Goal: Check status: Check status

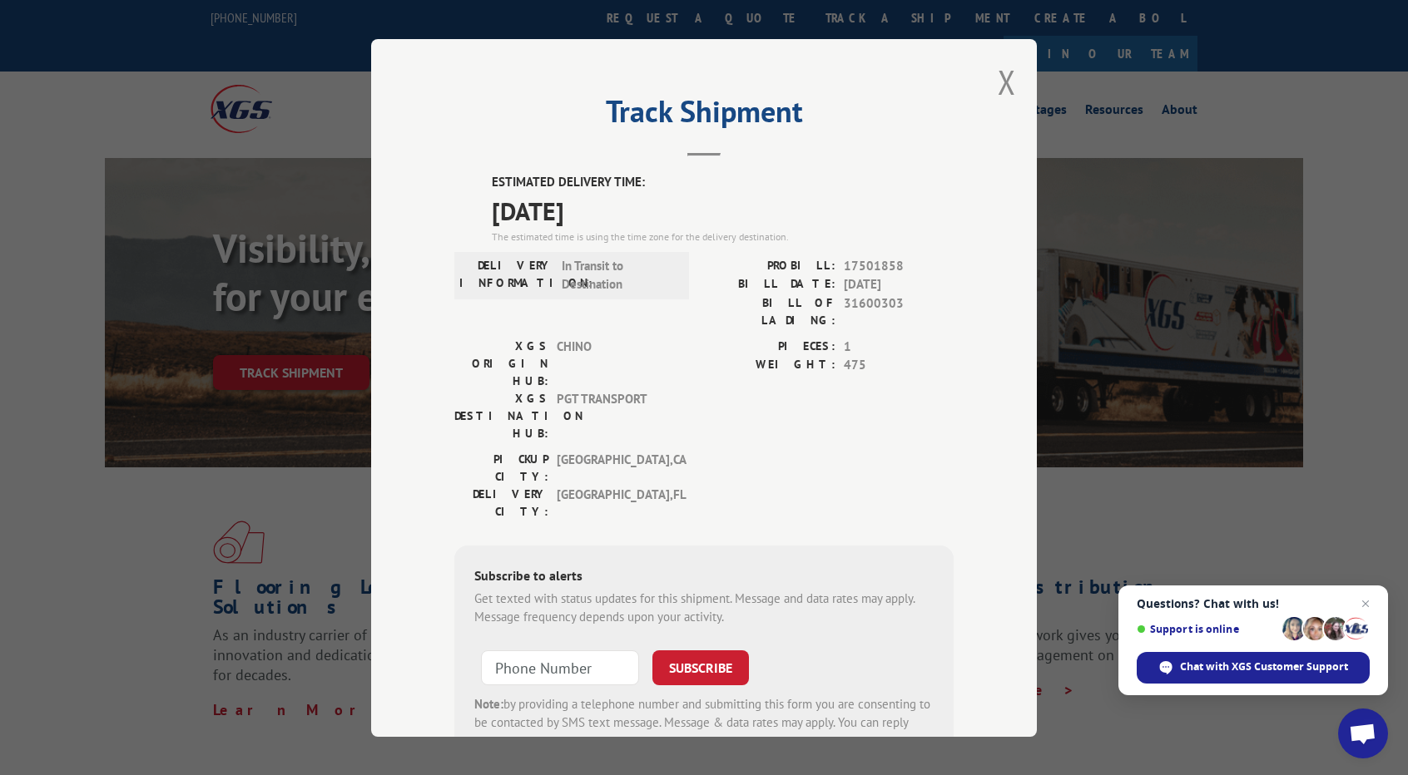
scroll to position [425, 0]
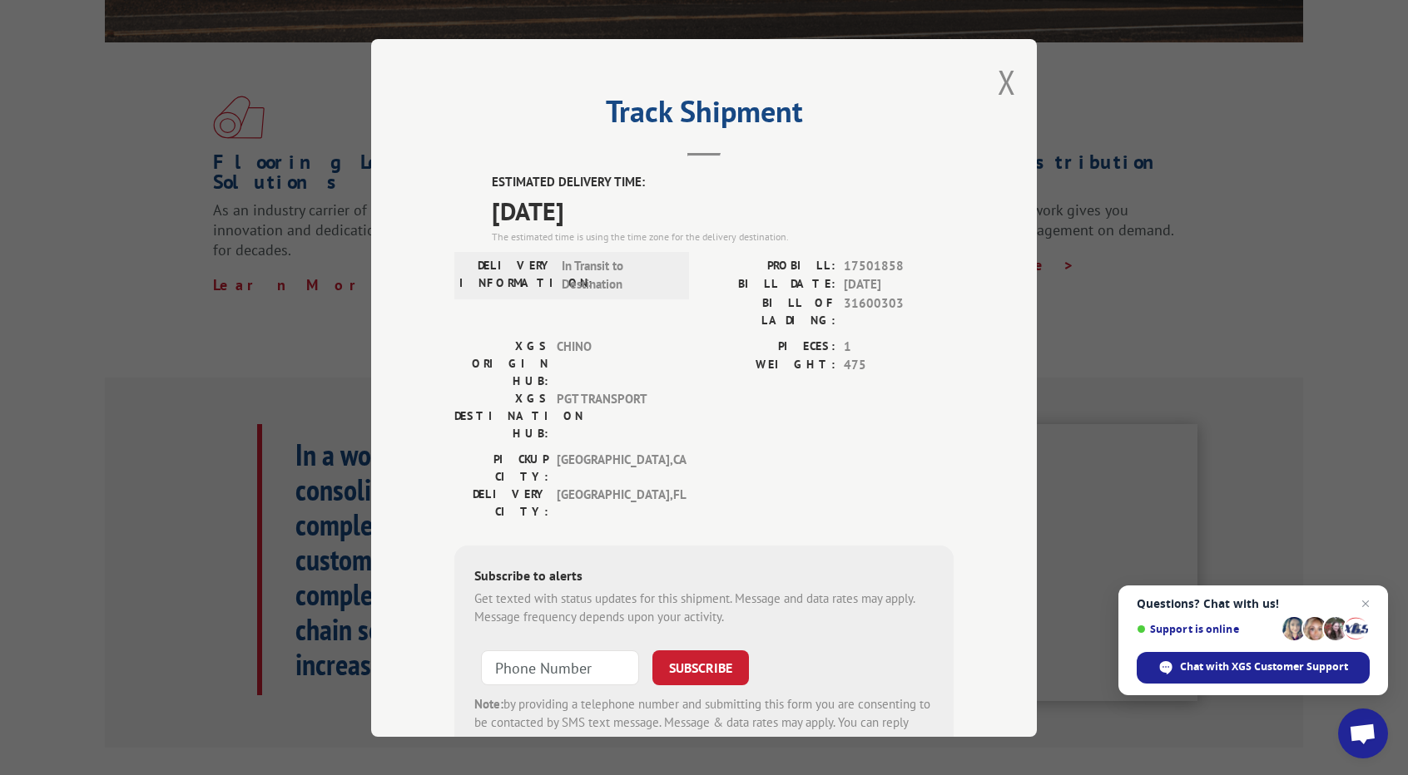
click at [863, 256] on span "17501858" at bounding box center [899, 265] width 110 height 19
click at [865, 256] on span "17501858" at bounding box center [899, 265] width 110 height 19
copy span "17501858"
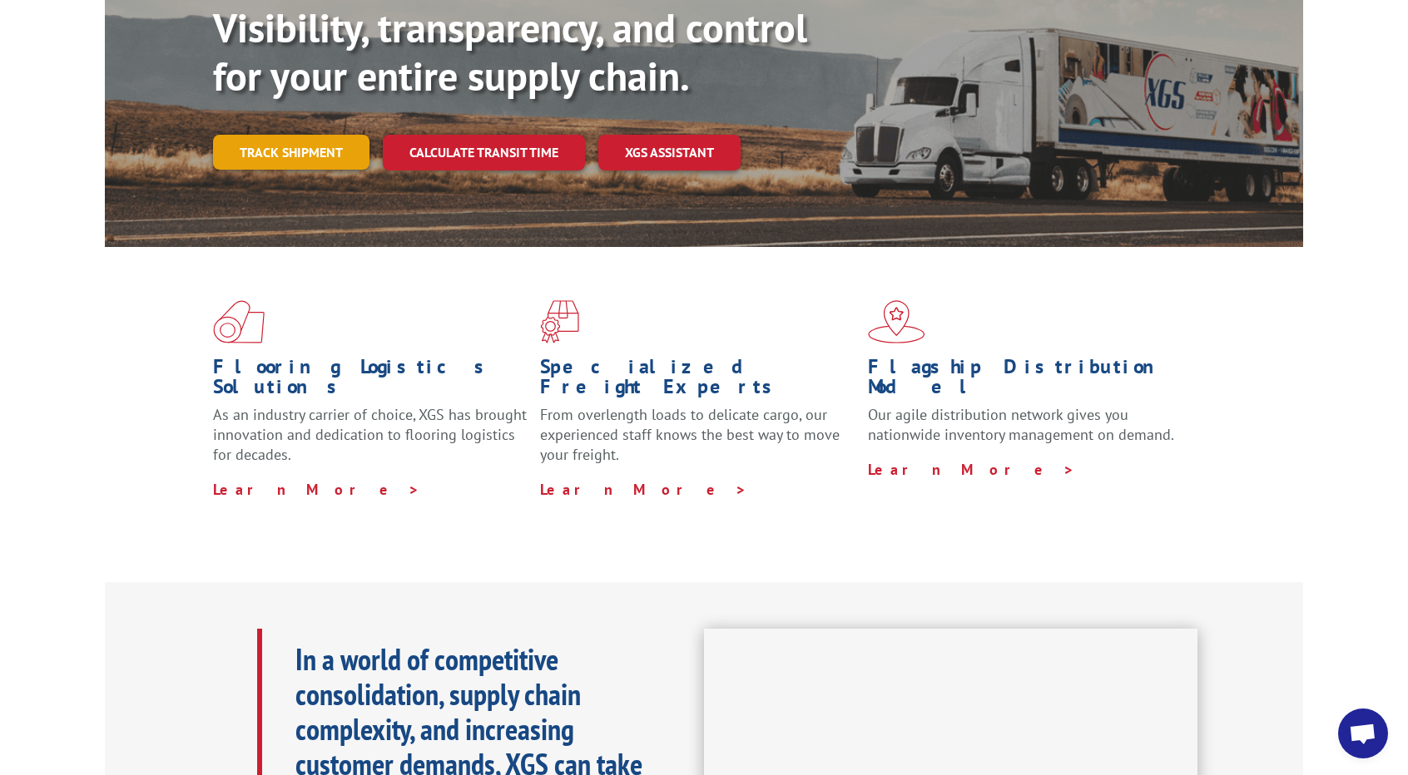
scroll to position [92, 0]
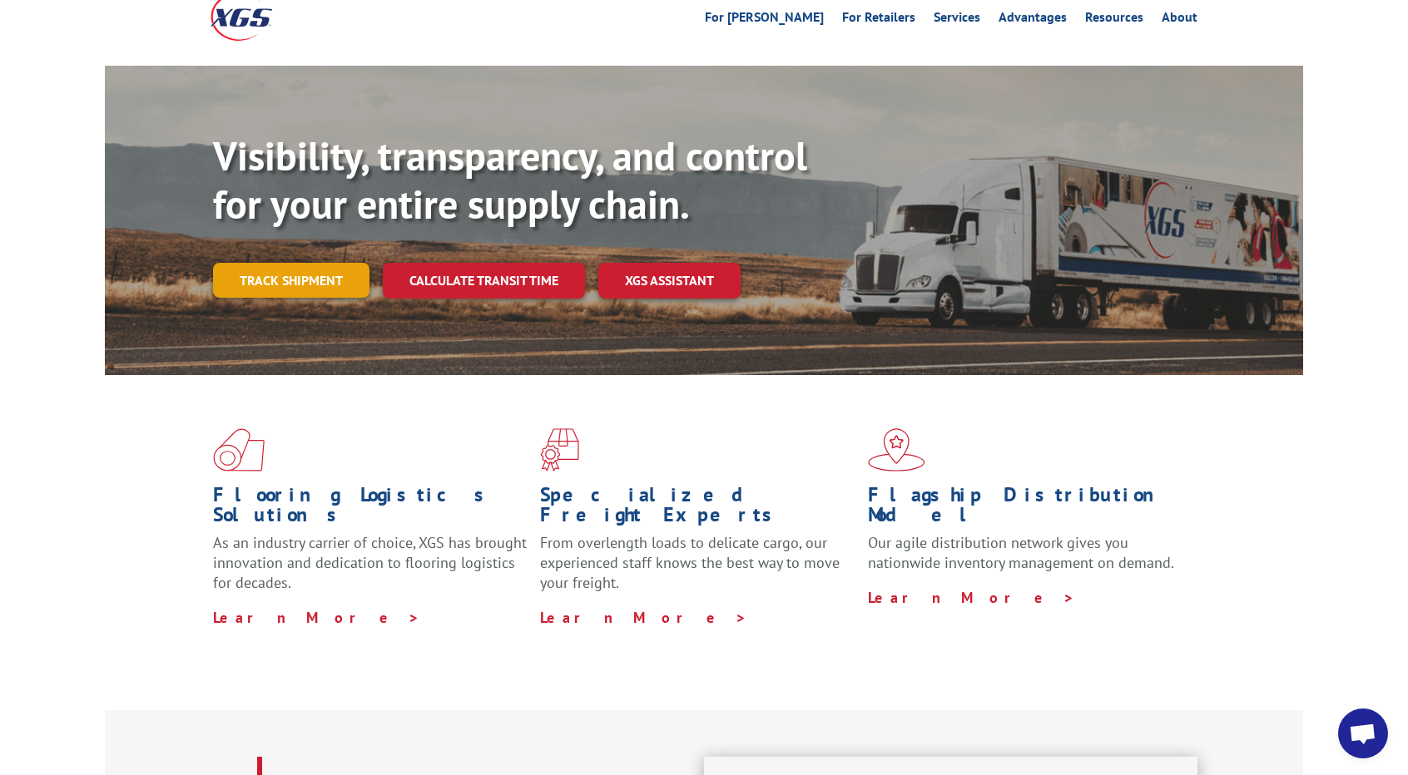
click at [290, 263] on link "Track shipment" at bounding box center [291, 280] width 156 height 35
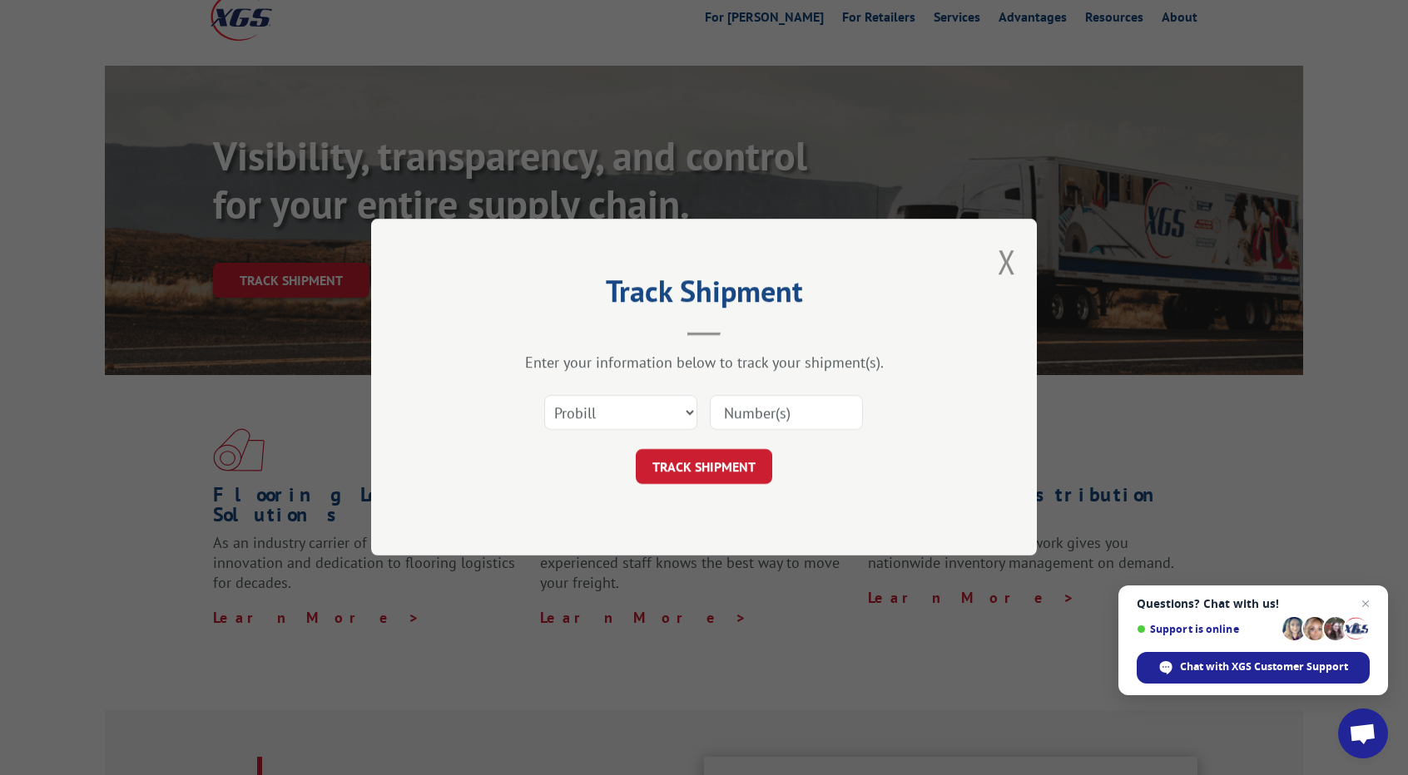
click at [792, 408] on input at bounding box center [786, 413] width 153 height 35
paste input "17501858"
type input "17501858"
click at [710, 466] on button "TRACK SHIPMENT" at bounding box center [704, 467] width 136 height 35
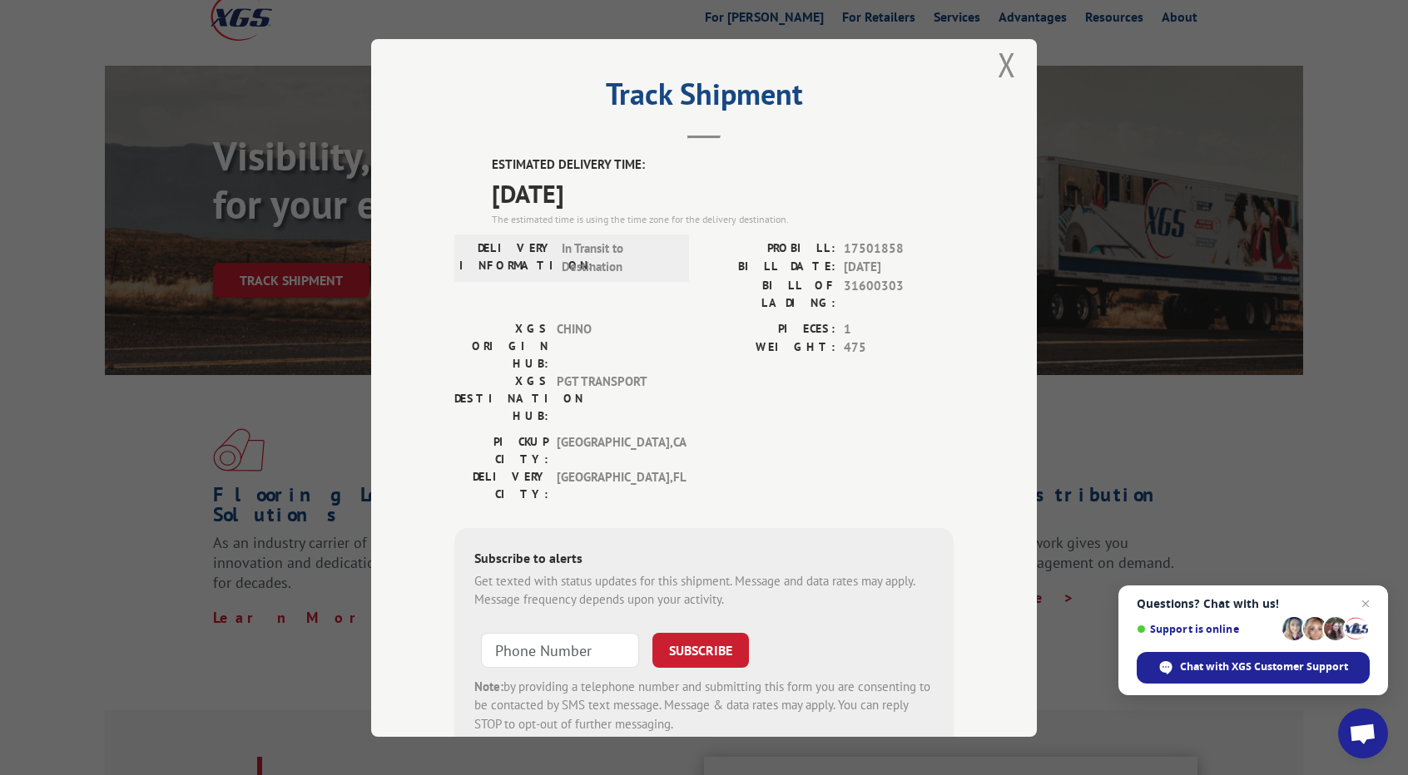
scroll to position [0, 0]
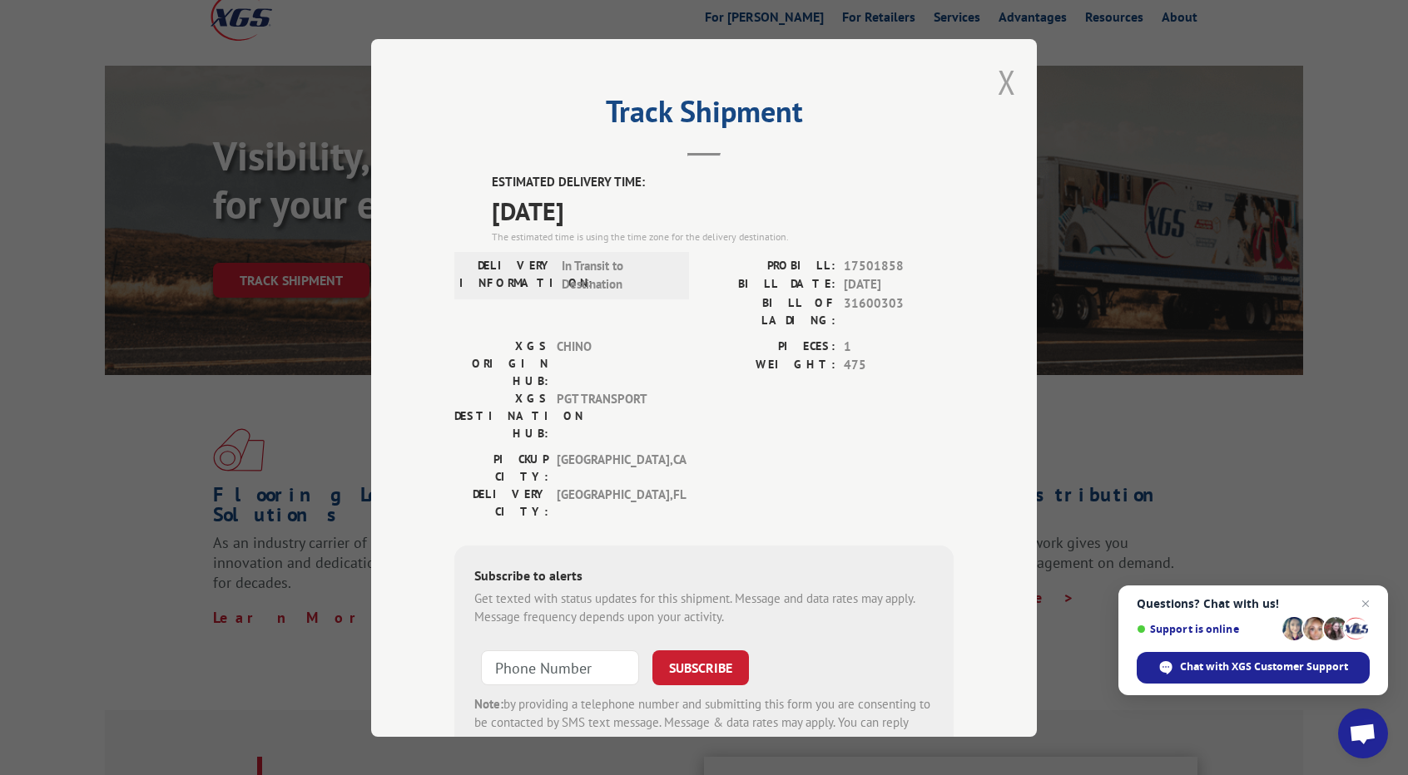
click at [1000, 88] on button "Close modal" at bounding box center [1006, 82] width 18 height 44
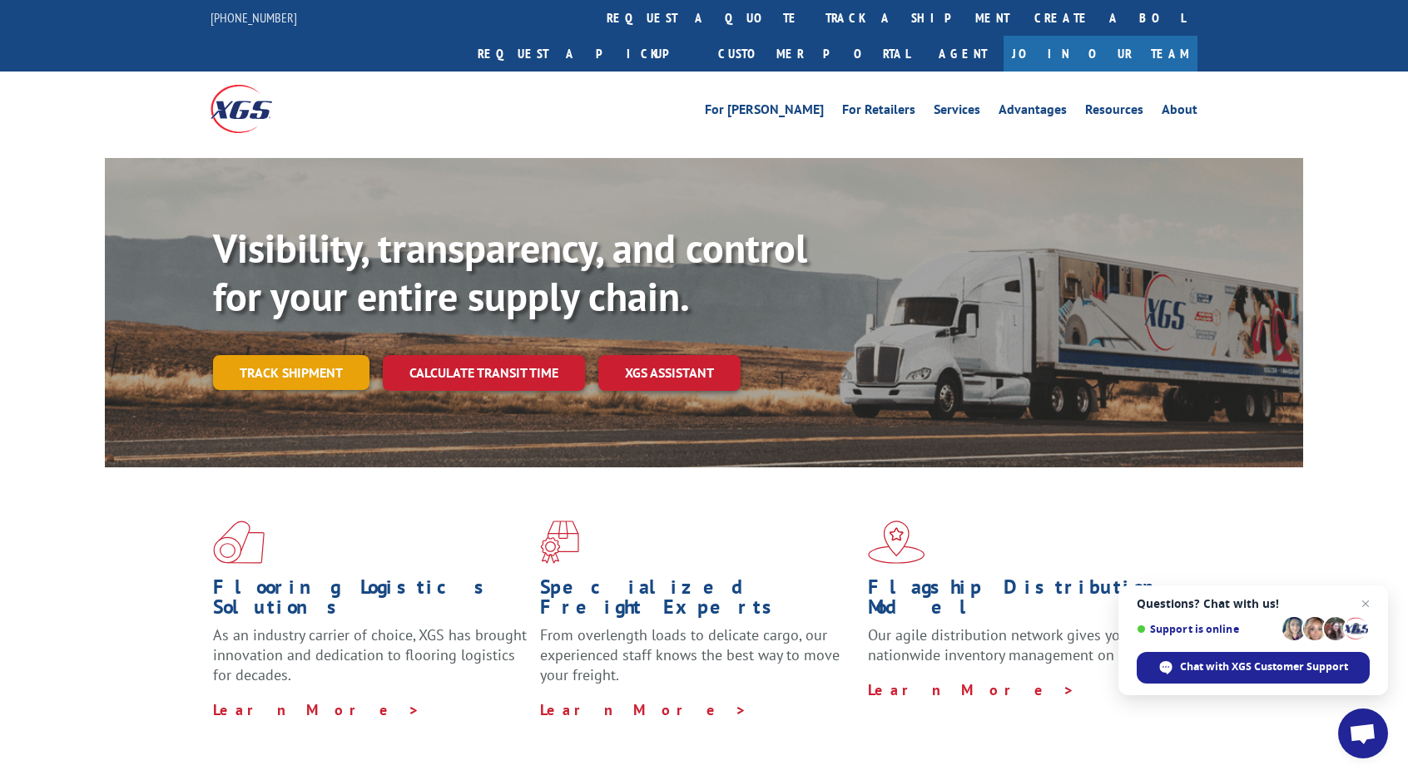
click at [281, 355] on link "Track shipment" at bounding box center [291, 372] width 156 height 35
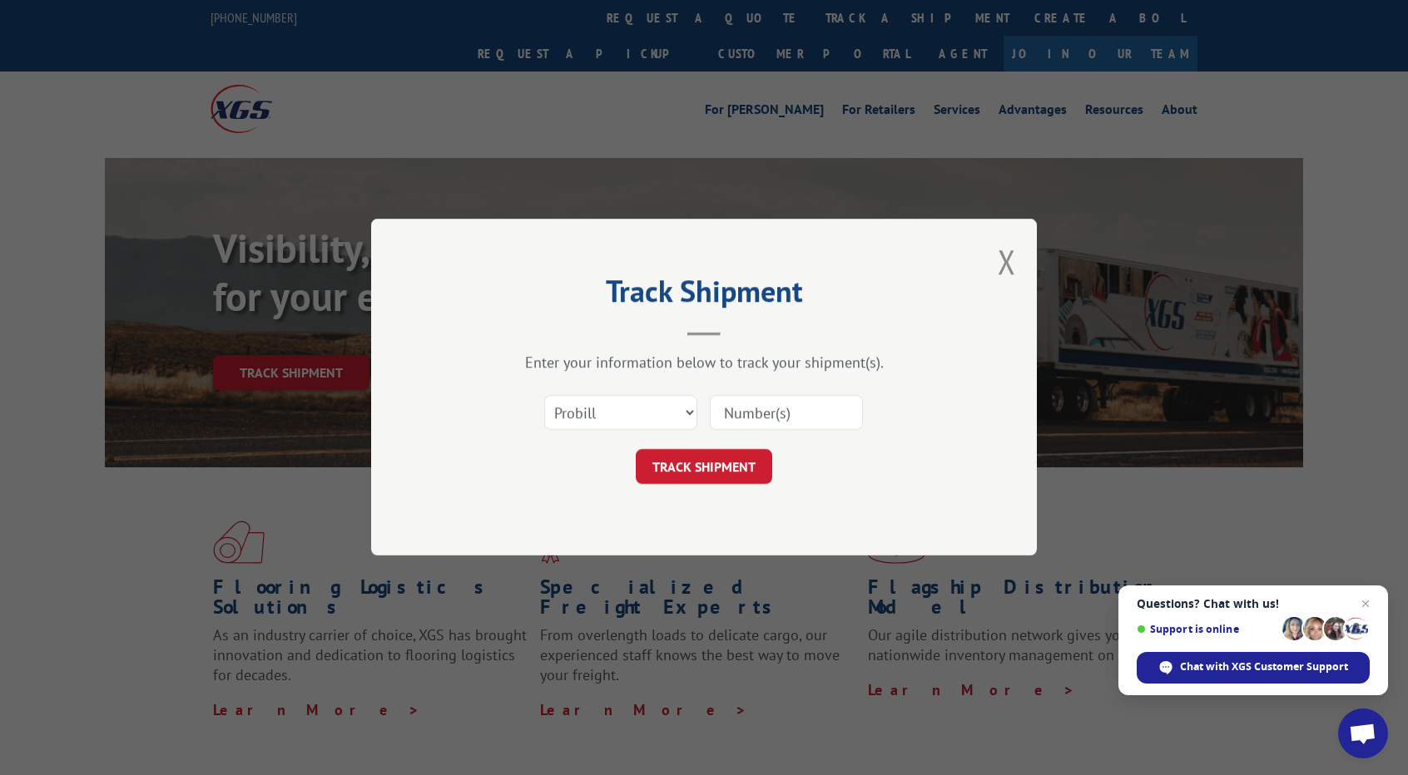
click at [777, 408] on input at bounding box center [786, 413] width 153 height 35
paste input "17501858"
type input "17501858"
click at [677, 465] on button "TRACK SHIPMENT" at bounding box center [704, 467] width 136 height 35
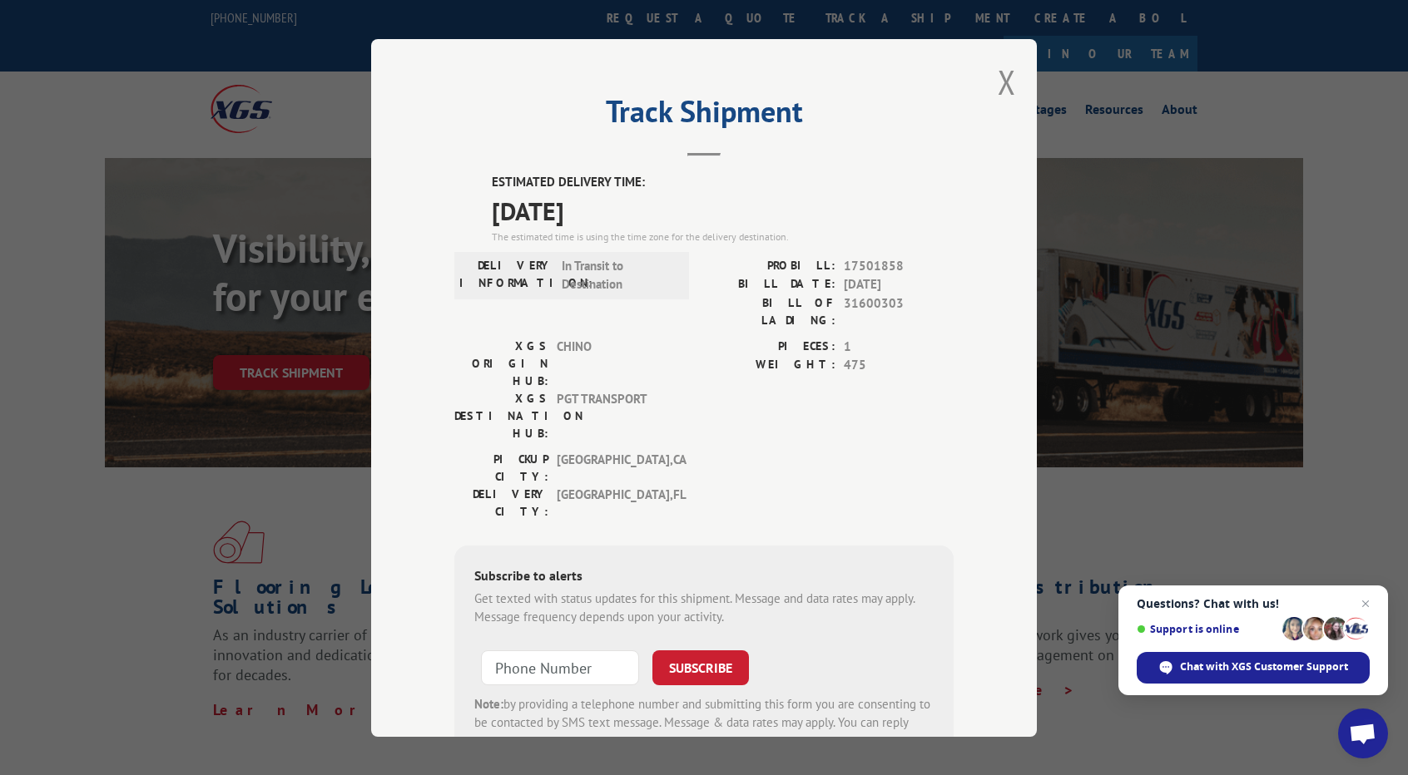
click at [886, 264] on span "17501858" at bounding box center [899, 265] width 110 height 19
click at [887, 264] on span "17501858" at bounding box center [899, 265] width 110 height 19
click at [900, 264] on span "17501858" at bounding box center [899, 265] width 110 height 19
drag, startPoint x: 900, startPoint y: 263, endPoint x: 782, endPoint y: 264, distance: 118.1
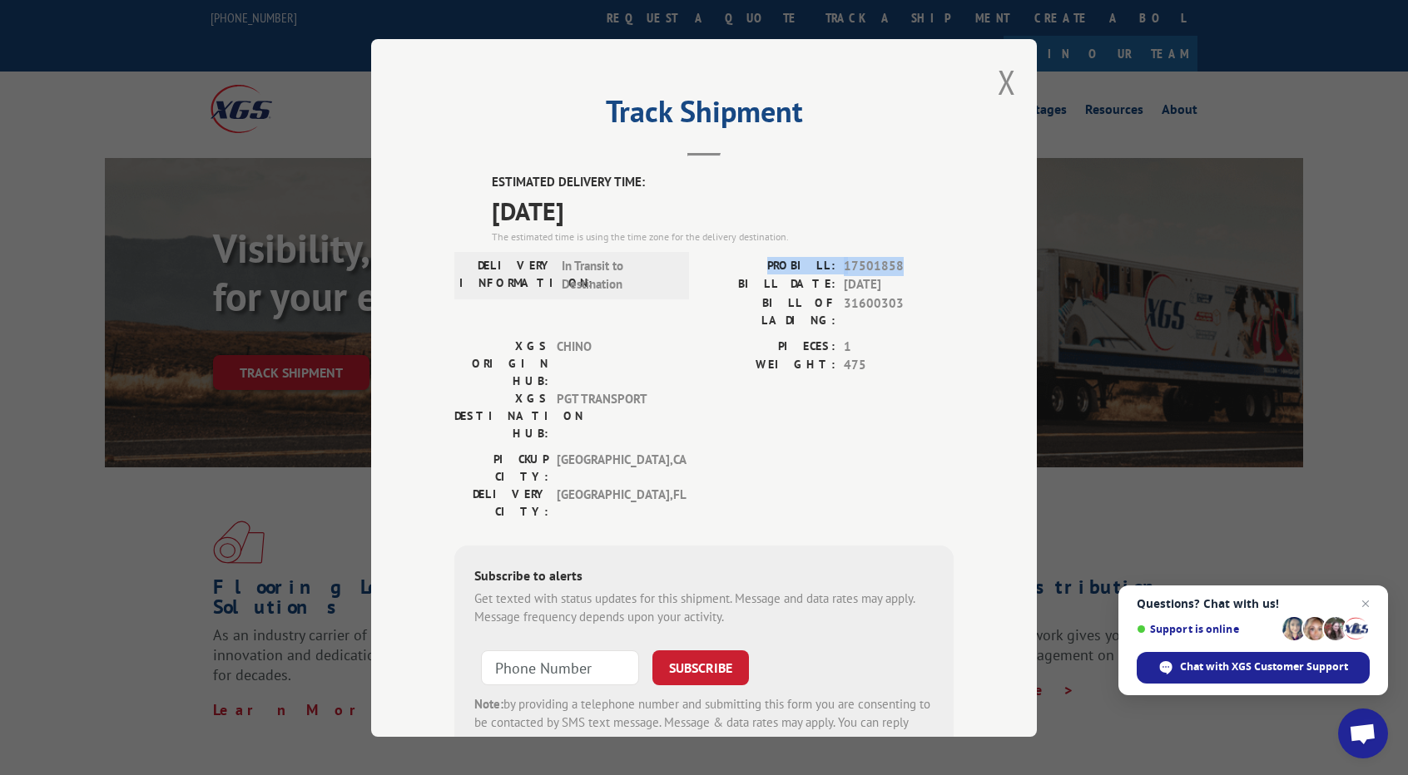
click at [782, 264] on div "PROBILL: 17501858" at bounding box center [829, 265] width 250 height 19
click at [792, 260] on label "PROBILL:" at bounding box center [769, 265] width 131 height 19
click at [793, 264] on label "PROBILL:" at bounding box center [769, 265] width 131 height 19
click at [792, 265] on label "PROBILL:" at bounding box center [769, 265] width 131 height 19
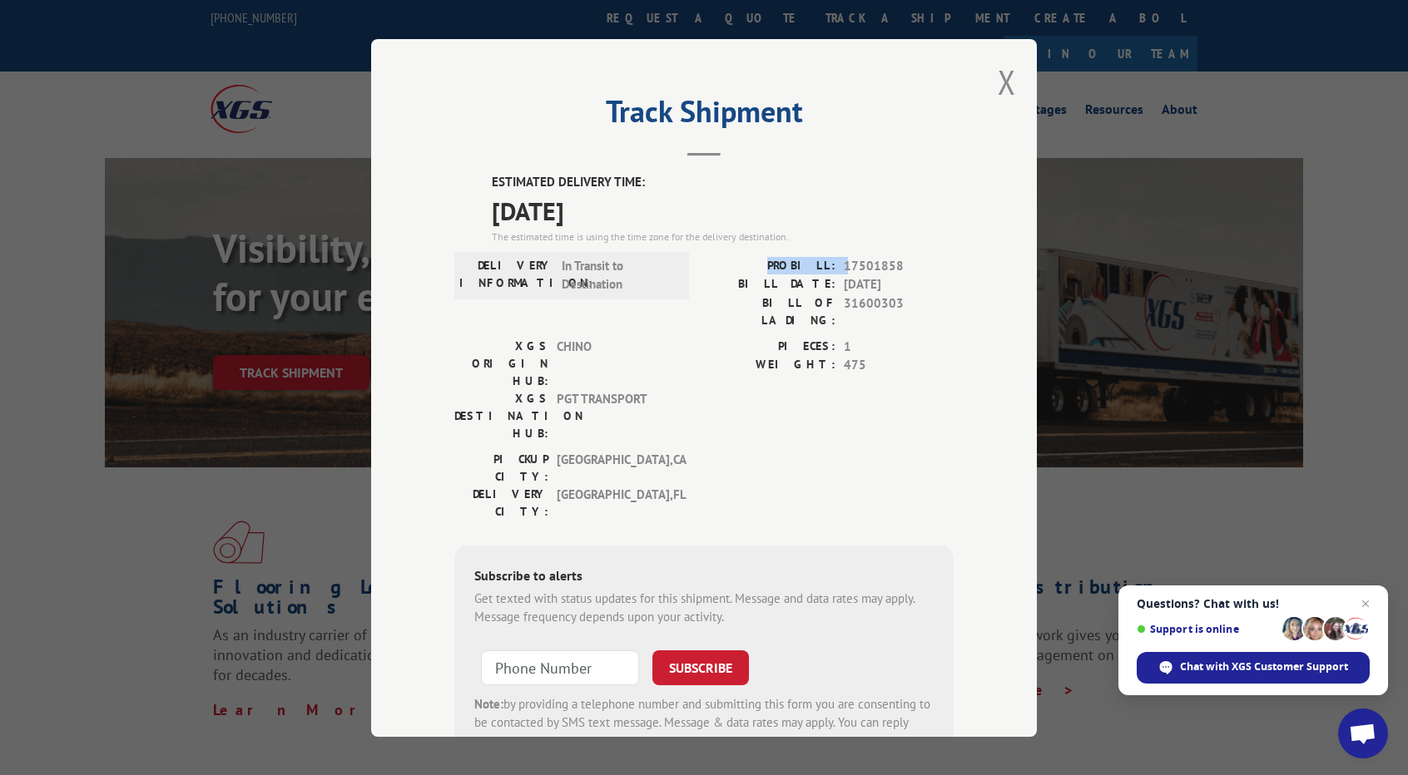
click at [792, 265] on label "PROBILL:" at bounding box center [769, 265] width 131 height 19
click at [782, 265] on label "PROBILL:" at bounding box center [769, 265] width 131 height 19
drag, startPoint x: 782, startPoint y: 265, endPoint x: 883, endPoint y: 270, distance: 100.8
click at [883, 270] on div "PROBILL: 17501858" at bounding box center [829, 265] width 250 height 19
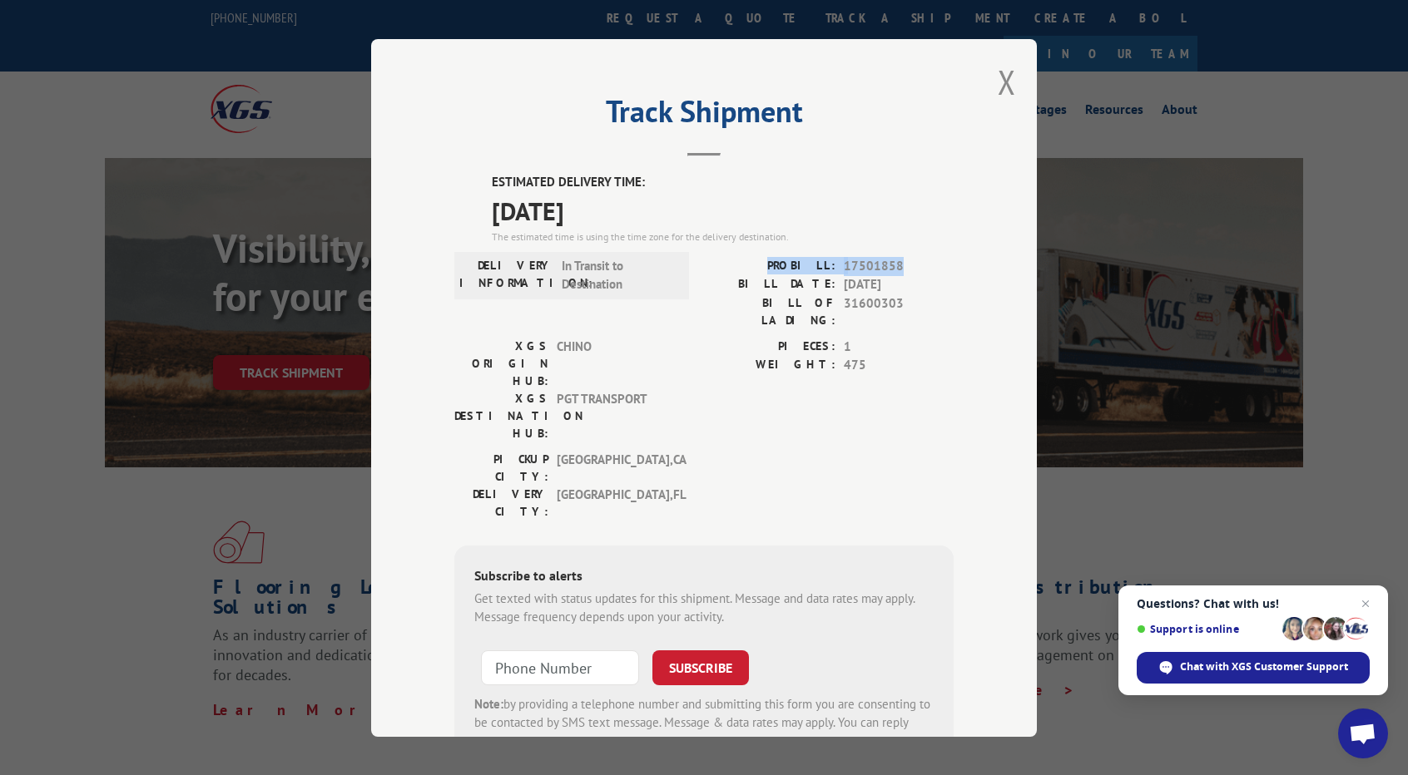
click at [880, 271] on span "17501858" at bounding box center [899, 265] width 110 height 19
click at [879, 270] on span "17501858" at bounding box center [899, 265] width 110 height 19
drag, startPoint x: 894, startPoint y: 268, endPoint x: 778, endPoint y: 272, distance: 116.5
click at [778, 272] on div "PROBILL: 17501858" at bounding box center [829, 265] width 250 height 19
click at [789, 270] on label "PROBILL:" at bounding box center [769, 265] width 131 height 19
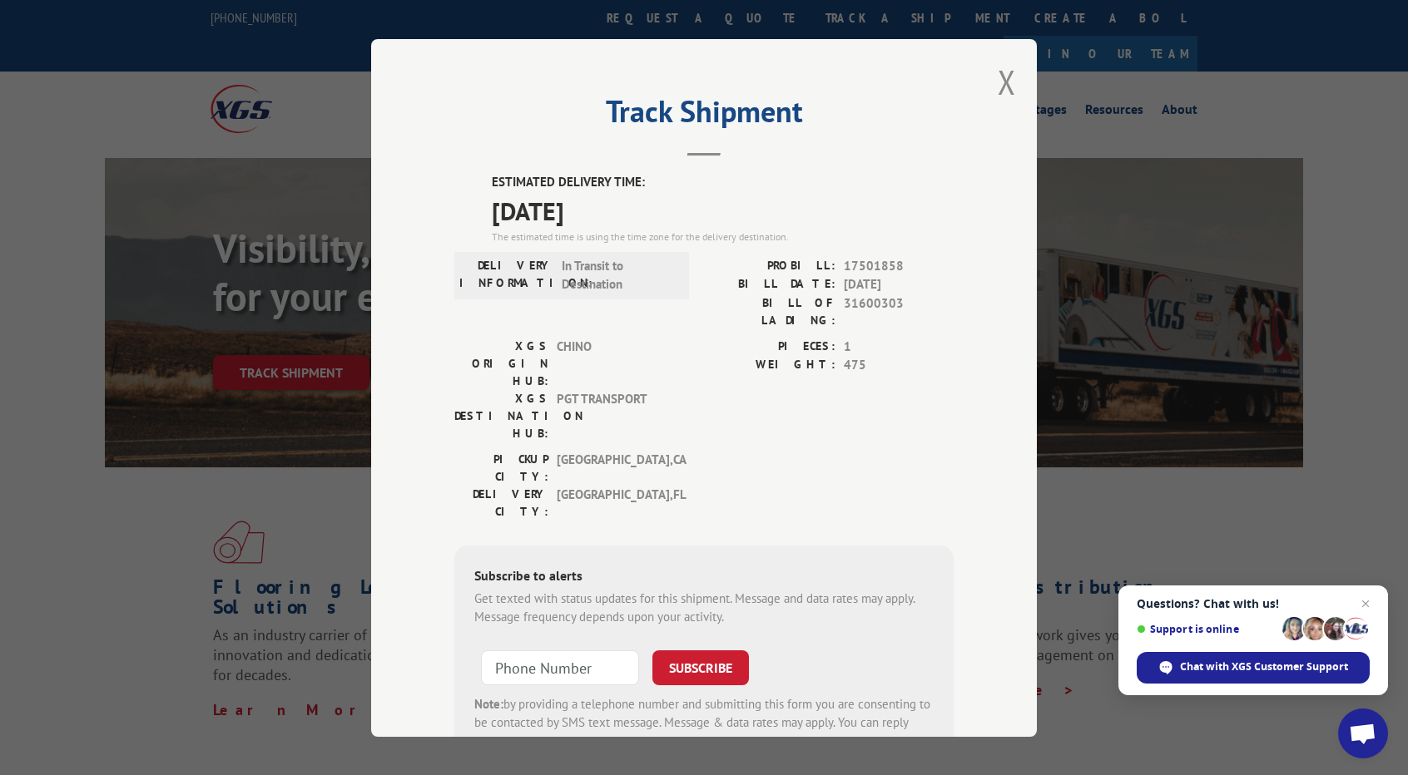
click at [789, 269] on label "PROBILL:" at bounding box center [769, 265] width 131 height 19
click at [811, 272] on label "PROBILL:" at bounding box center [769, 265] width 131 height 19
click at [814, 265] on label "PROBILL:" at bounding box center [769, 265] width 131 height 19
click at [861, 264] on span "17501858" at bounding box center [899, 265] width 110 height 19
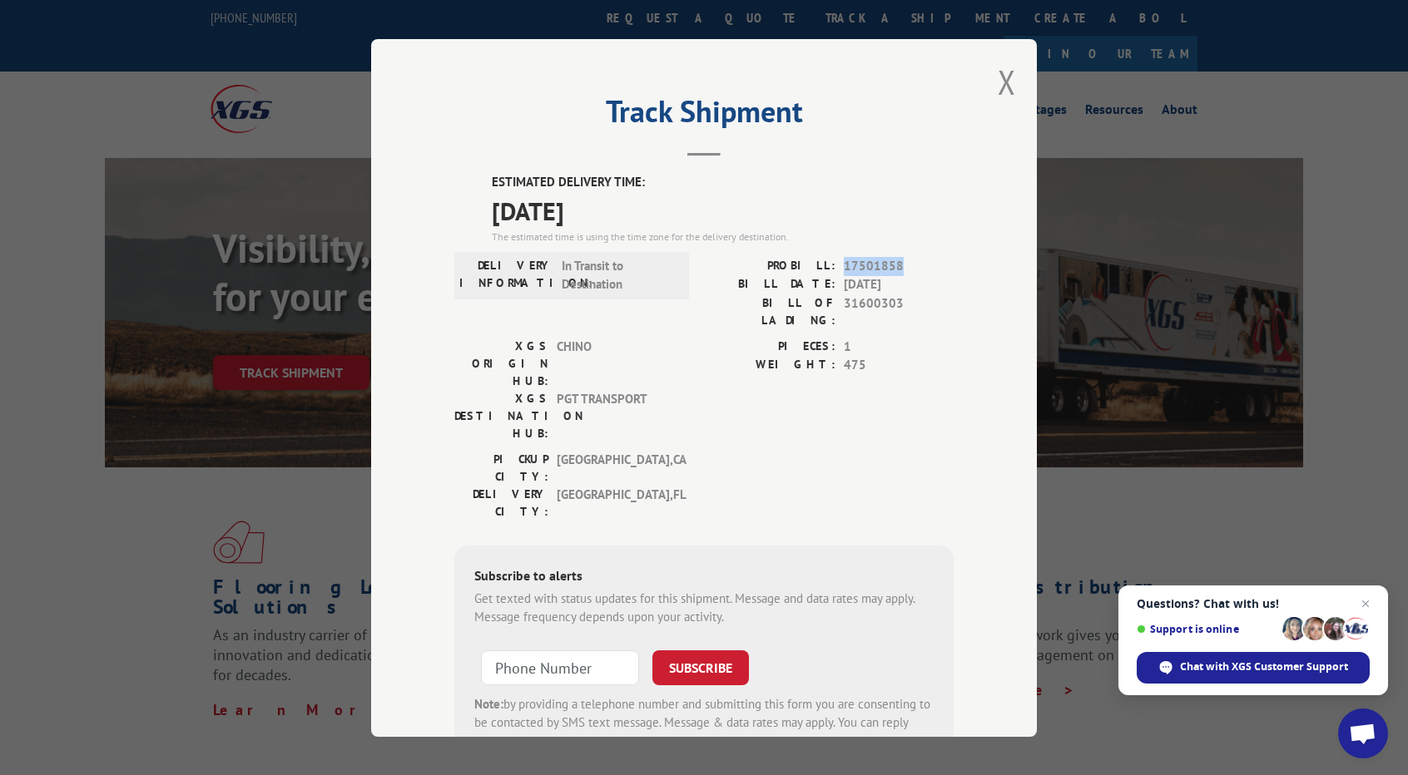
click at [861, 264] on span "17501858" at bounding box center [899, 265] width 110 height 19
